Goal: Transaction & Acquisition: Purchase product/service

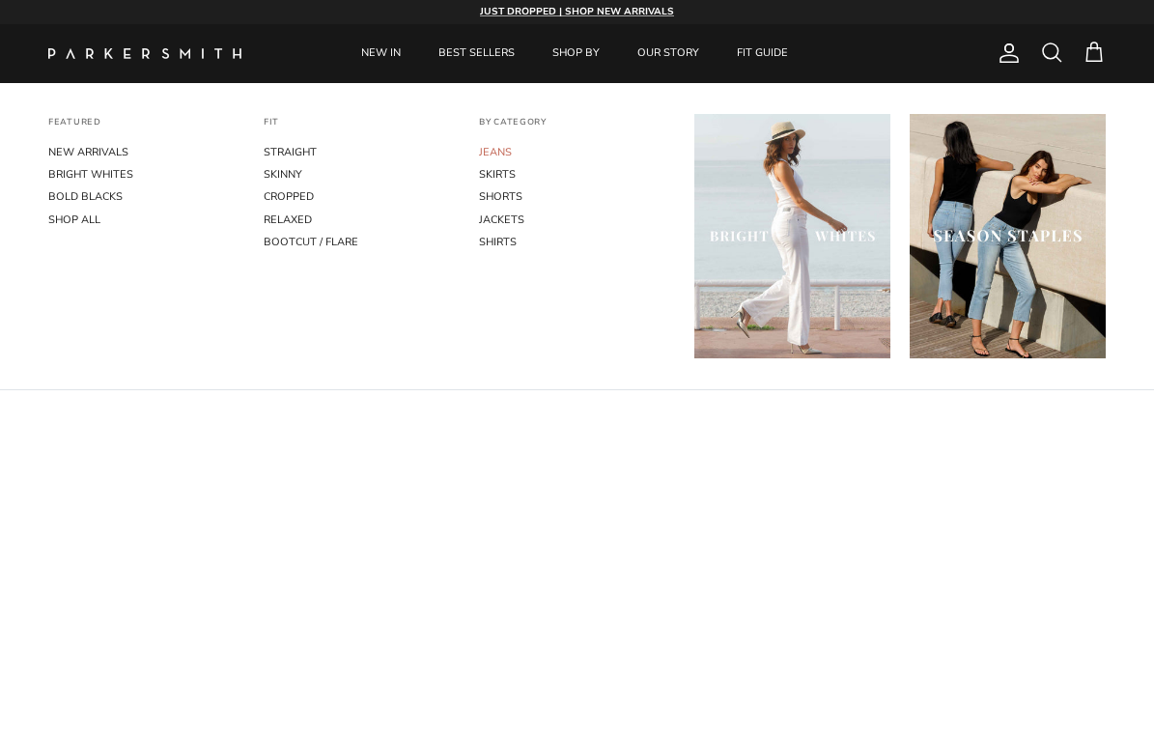
click at [491, 148] on link "JEANS" at bounding box center [577, 152] width 196 height 22
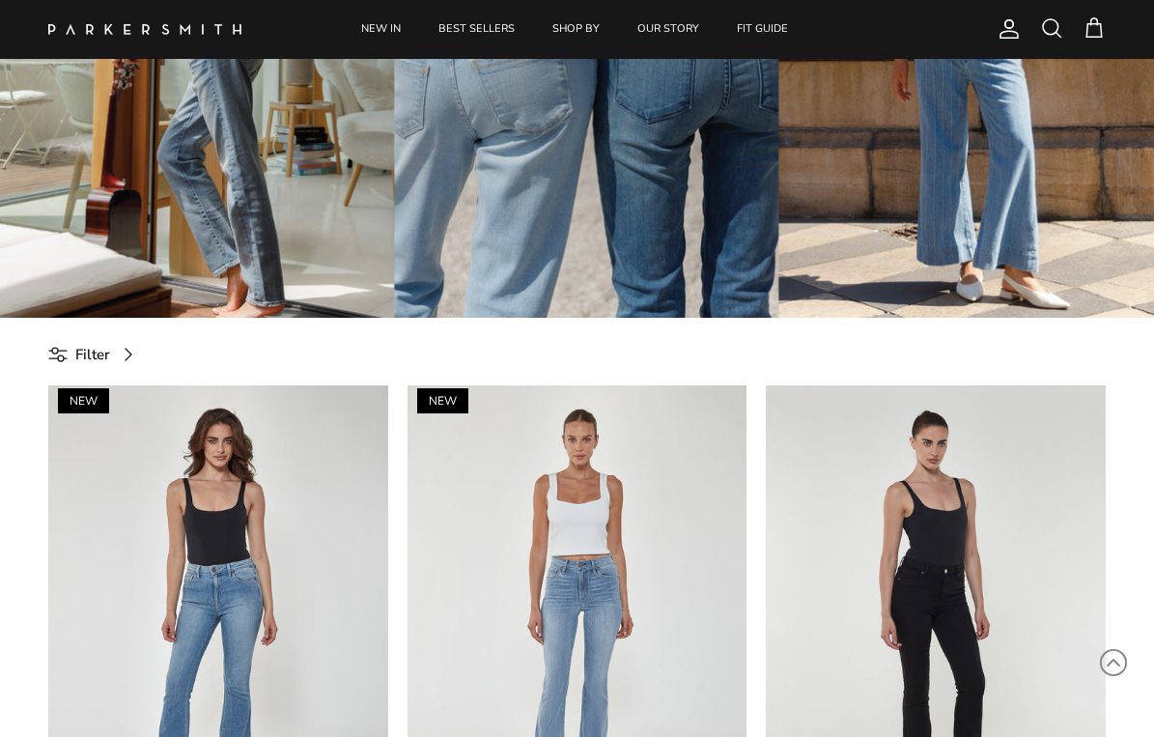
scroll to position [351, 0]
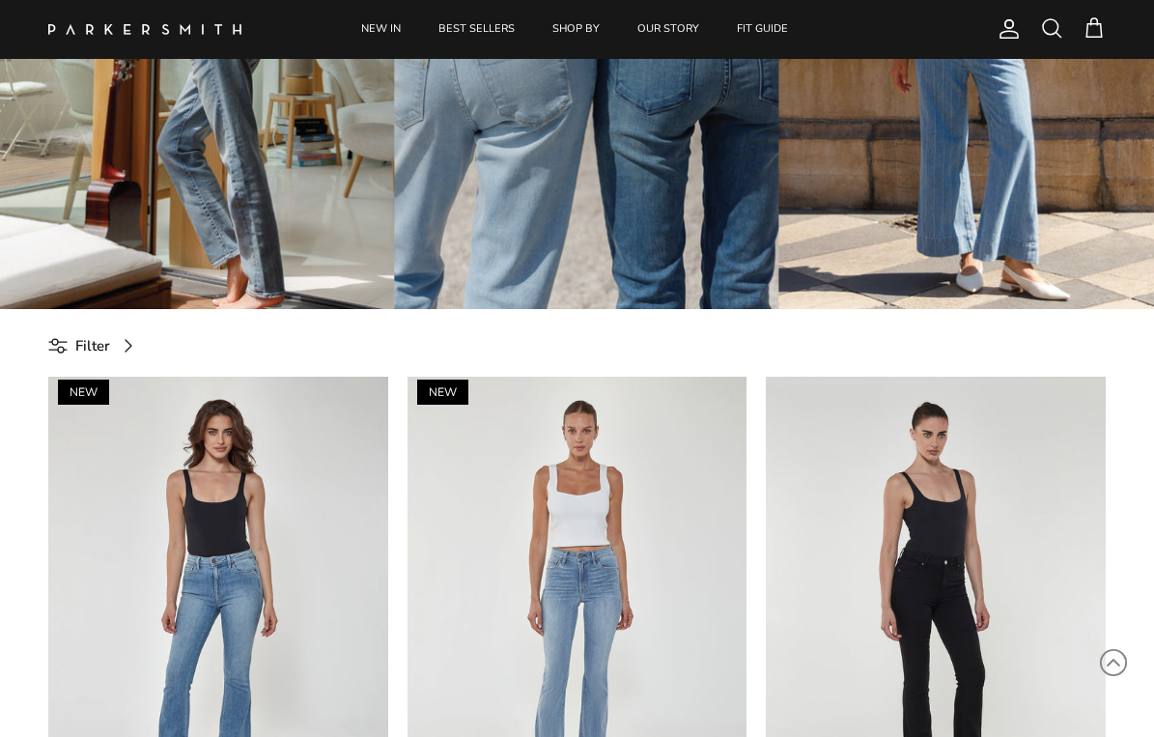
click at [76, 343] on span "Filter" at bounding box center [92, 345] width 35 height 23
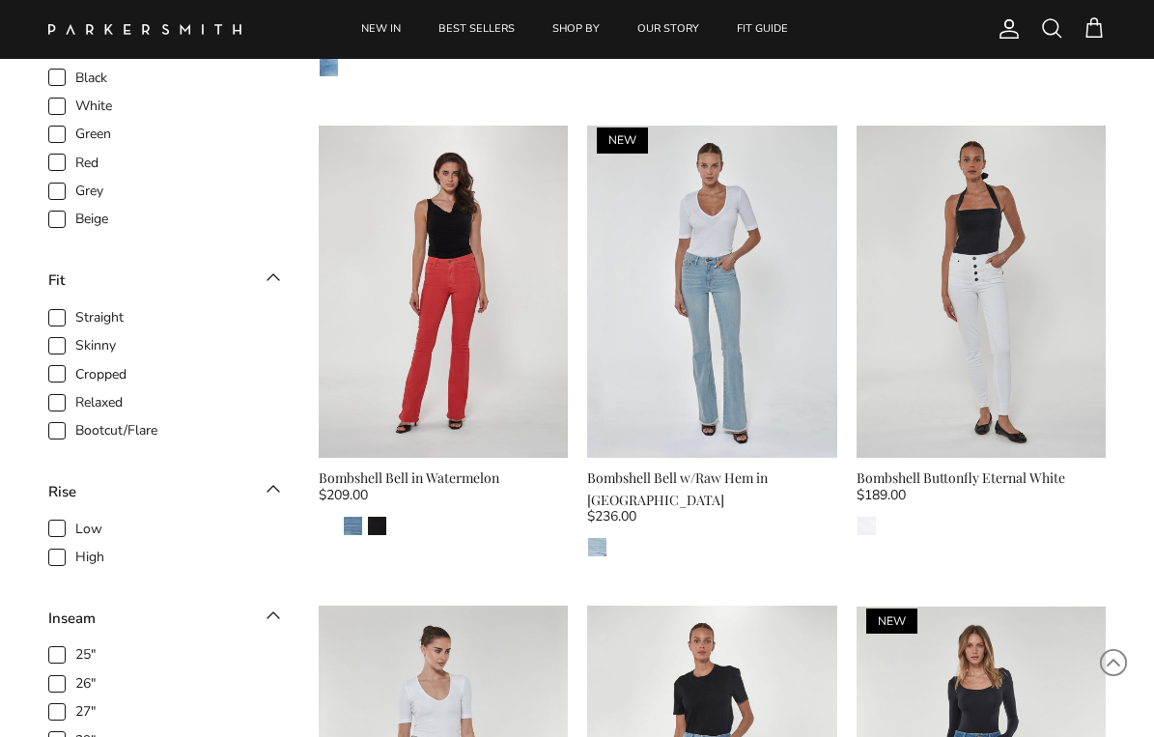
scroll to position [1086, 0]
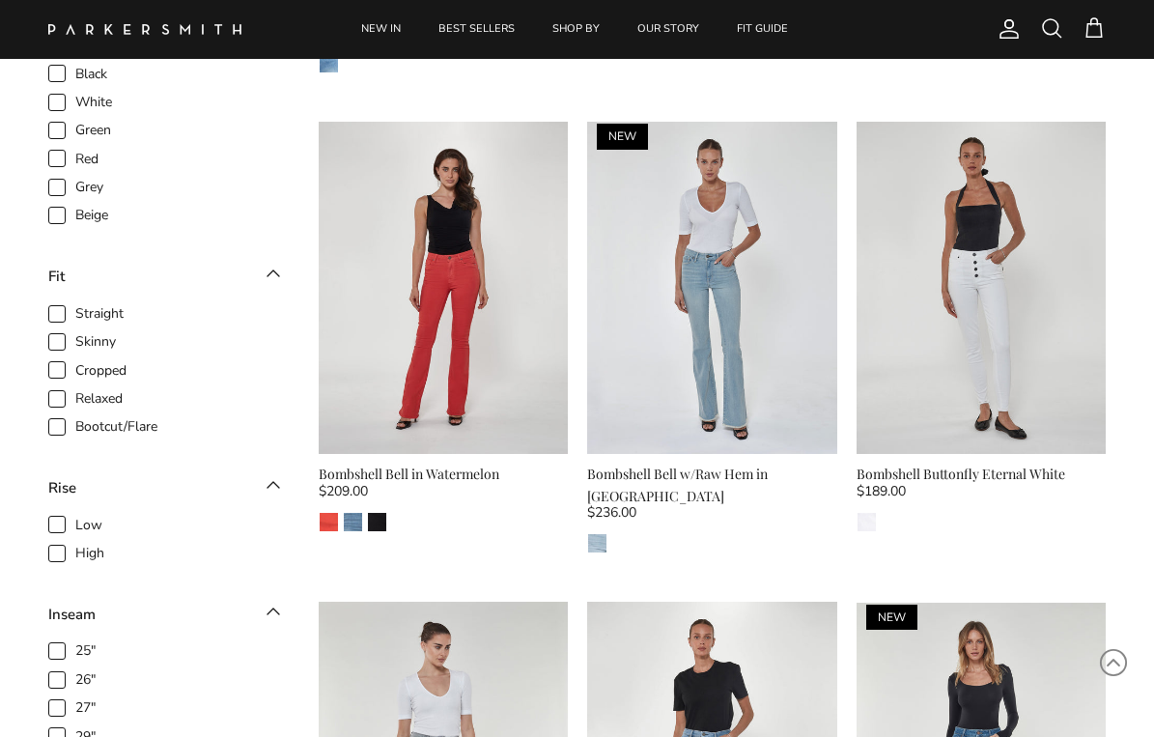
click at [75, 304] on span "Straight" at bounding box center [99, 313] width 48 height 19
click at [74, 302] on input "Straight" at bounding box center [75, 303] width 2 height 2
checkbox input "true"
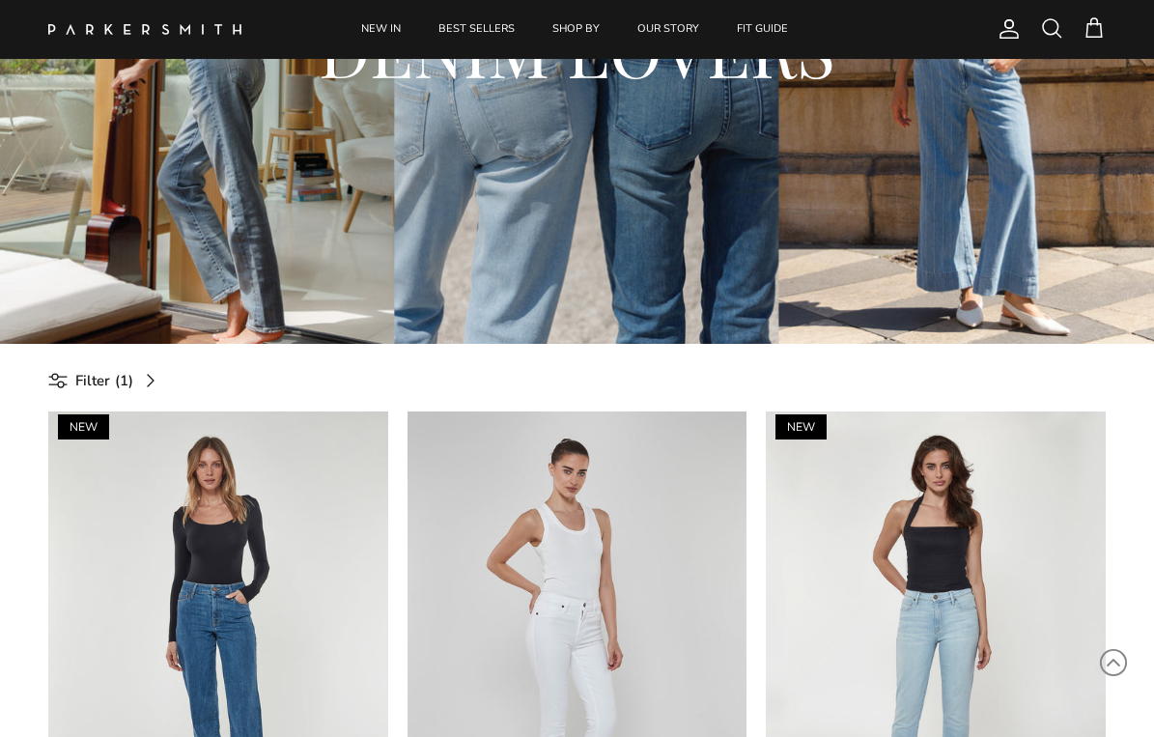
scroll to position [315, 0]
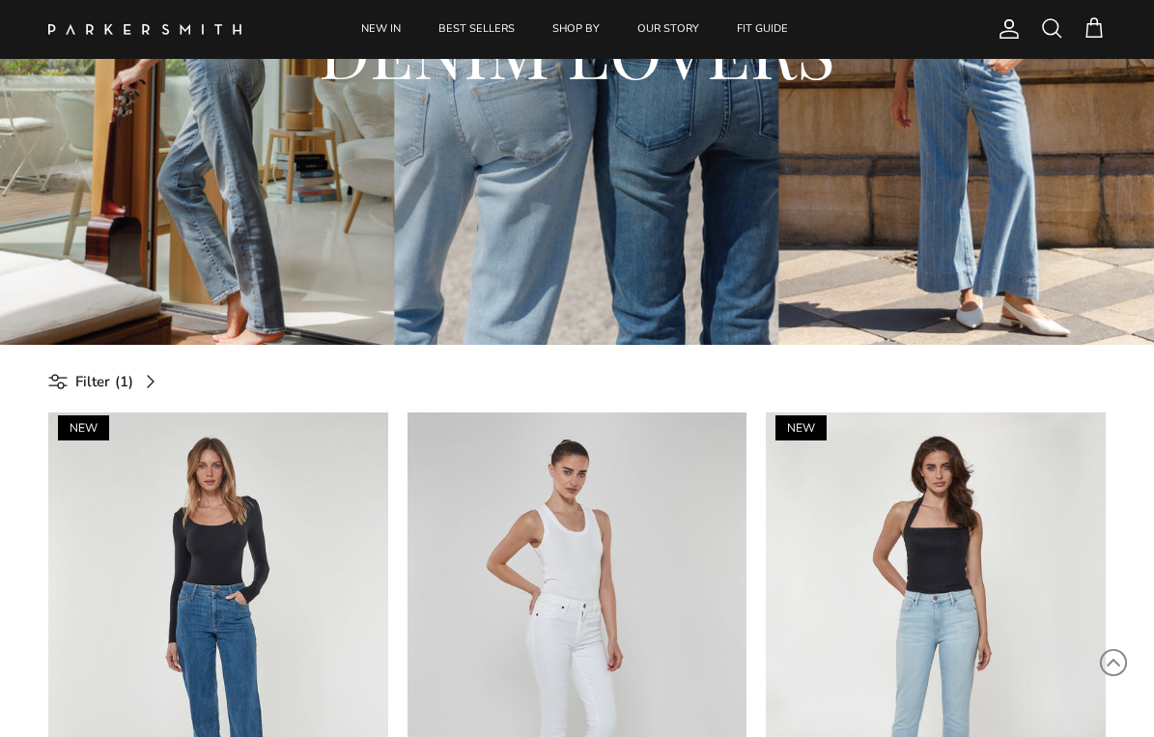
click at [90, 380] on span "Filter" at bounding box center [92, 381] width 35 height 23
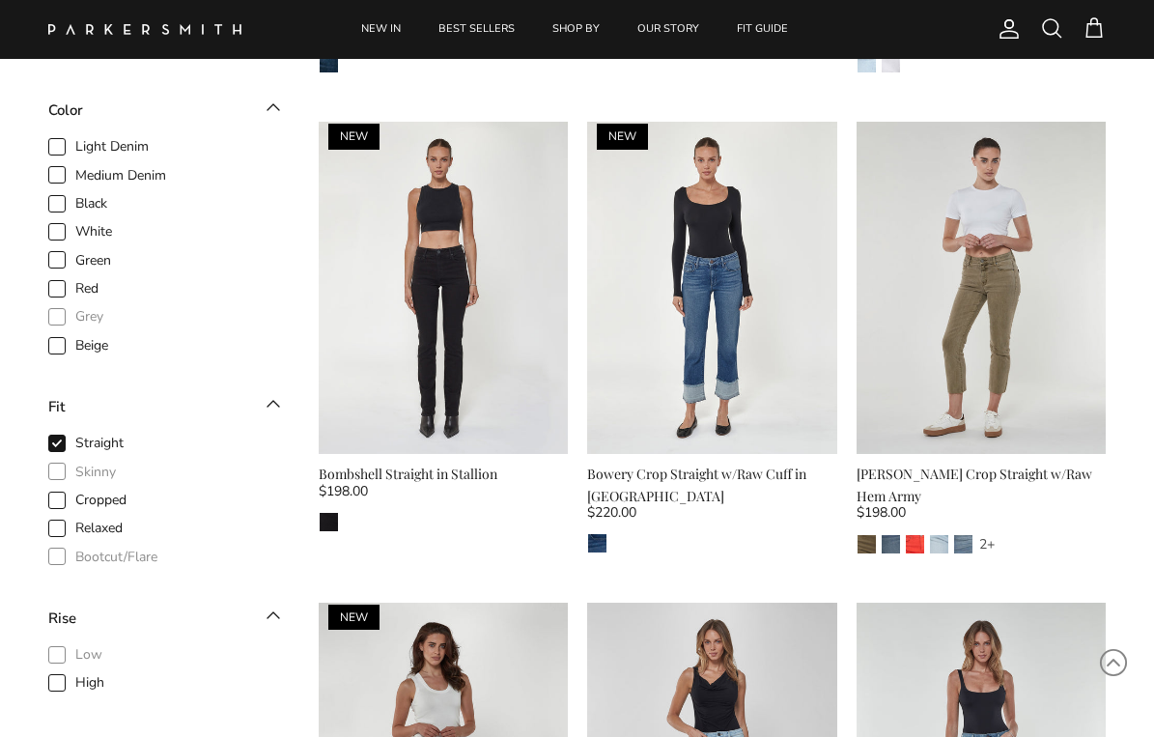
scroll to position [1139, 0]
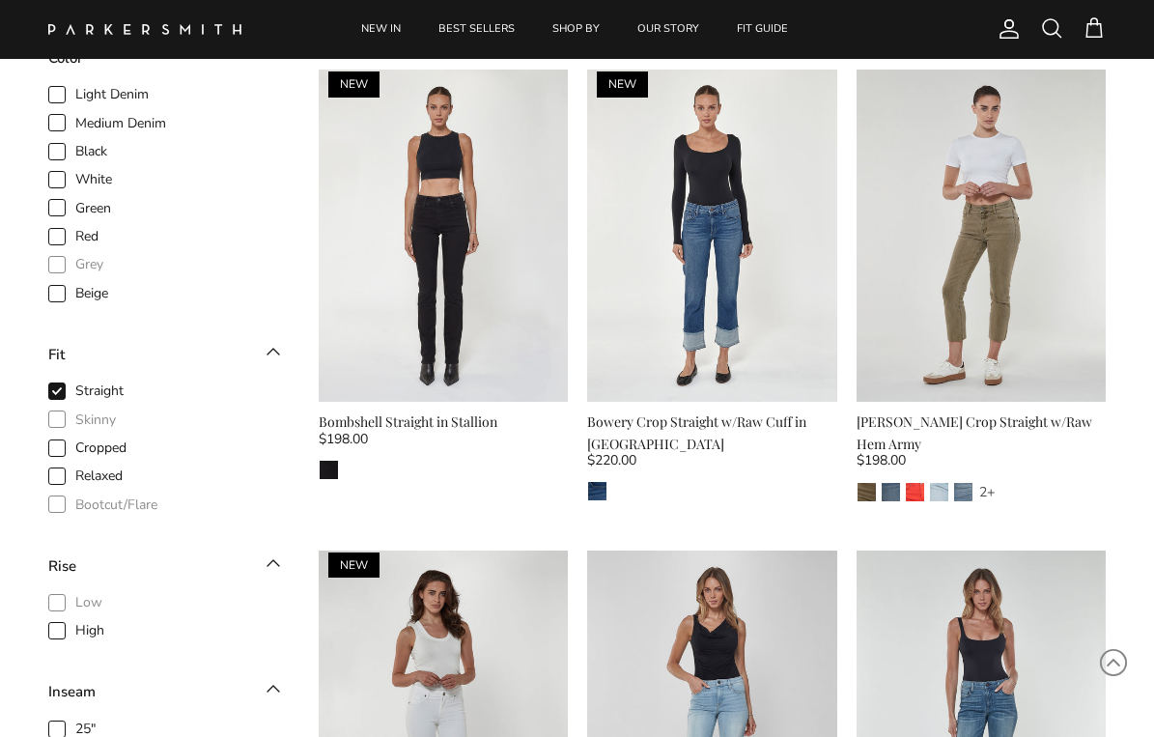
click at [75, 466] on span "Relaxed" at bounding box center [98, 475] width 47 height 19
click at [74, 465] on input "Relaxed" at bounding box center [75, 466] width 2 height 2
checkbox input "true"
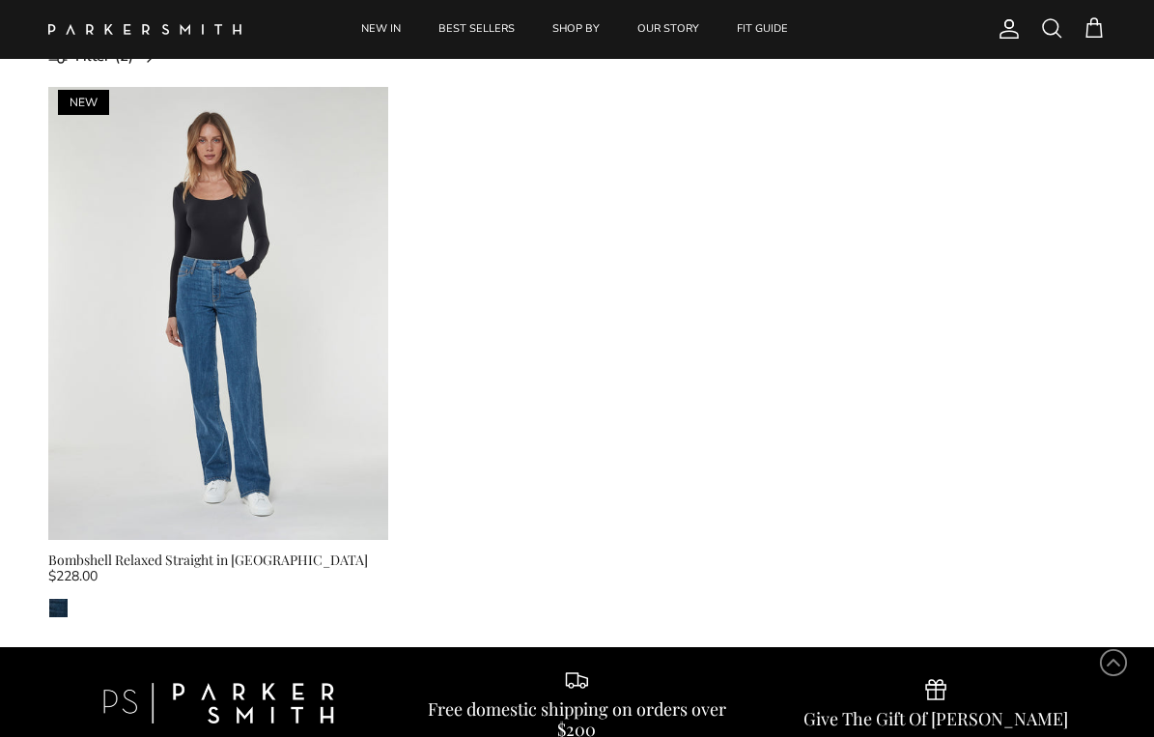
scroll to position [637, 0]
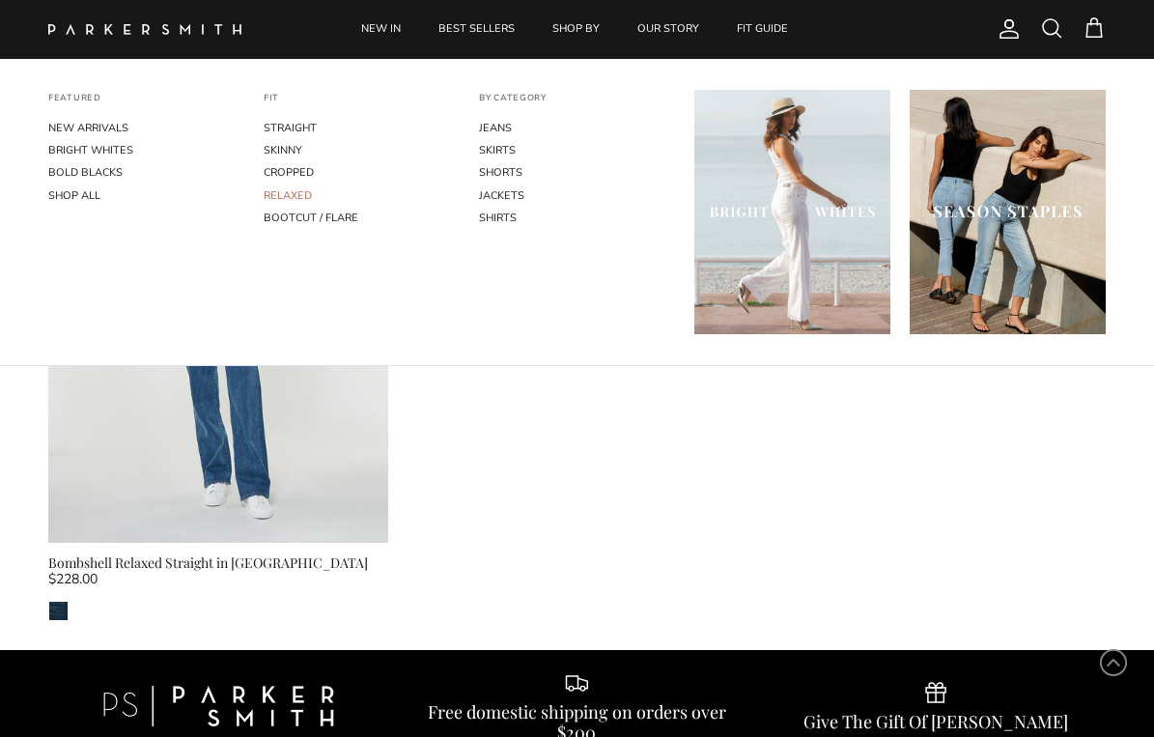
click at [281, 197] on link "RELAXED" at bounding box center [362, 195] width 196 height 22
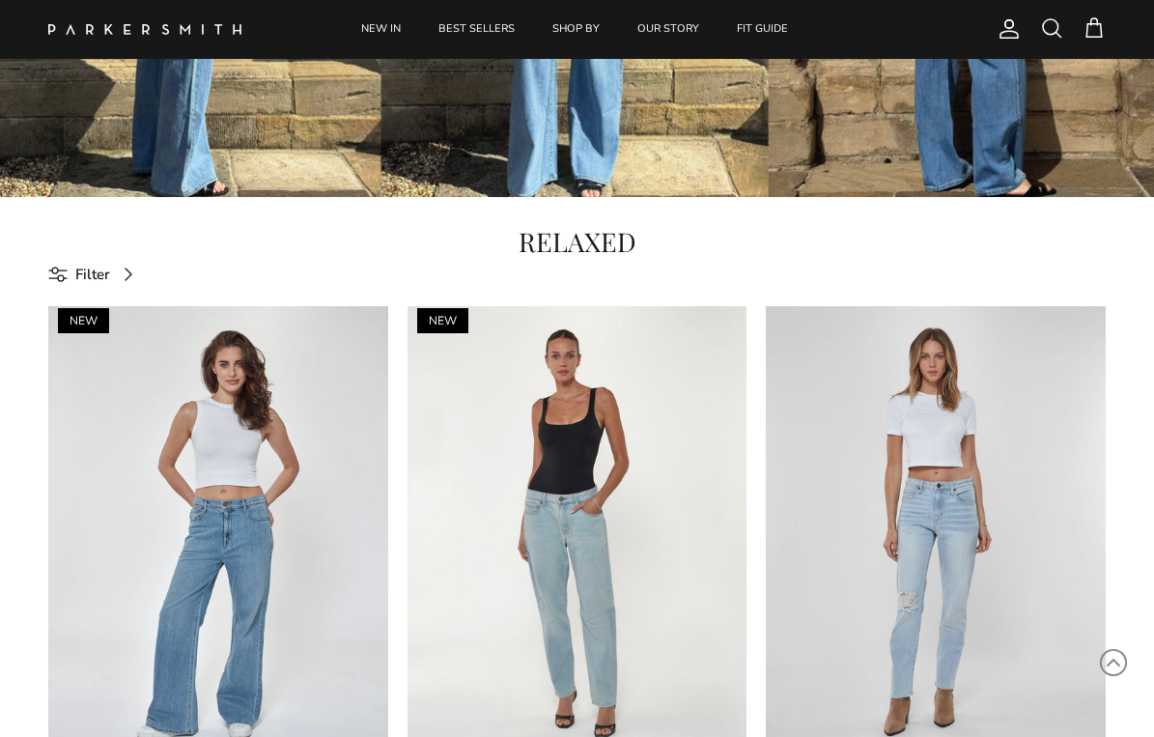
scroll to position [422, 0]
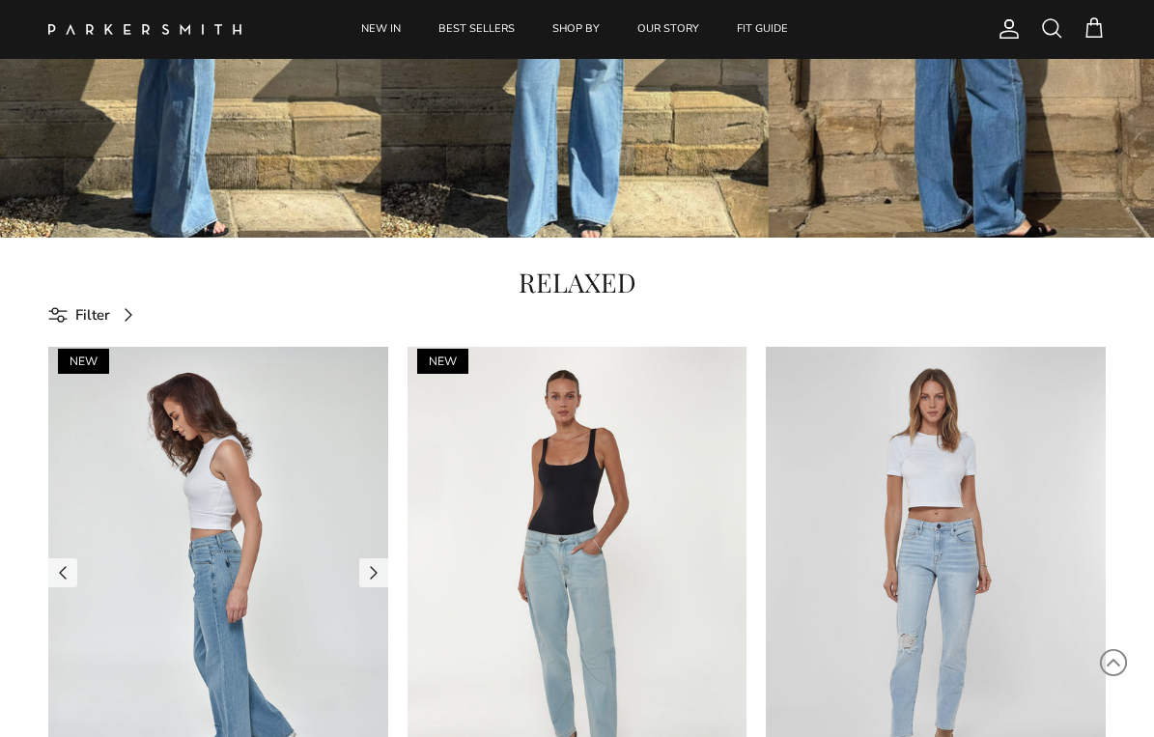
click at [242, 541] on img at bounding box center [218, 573] width 340 height 453
